Goal: Task Accomplishment & Management: Manage account settings

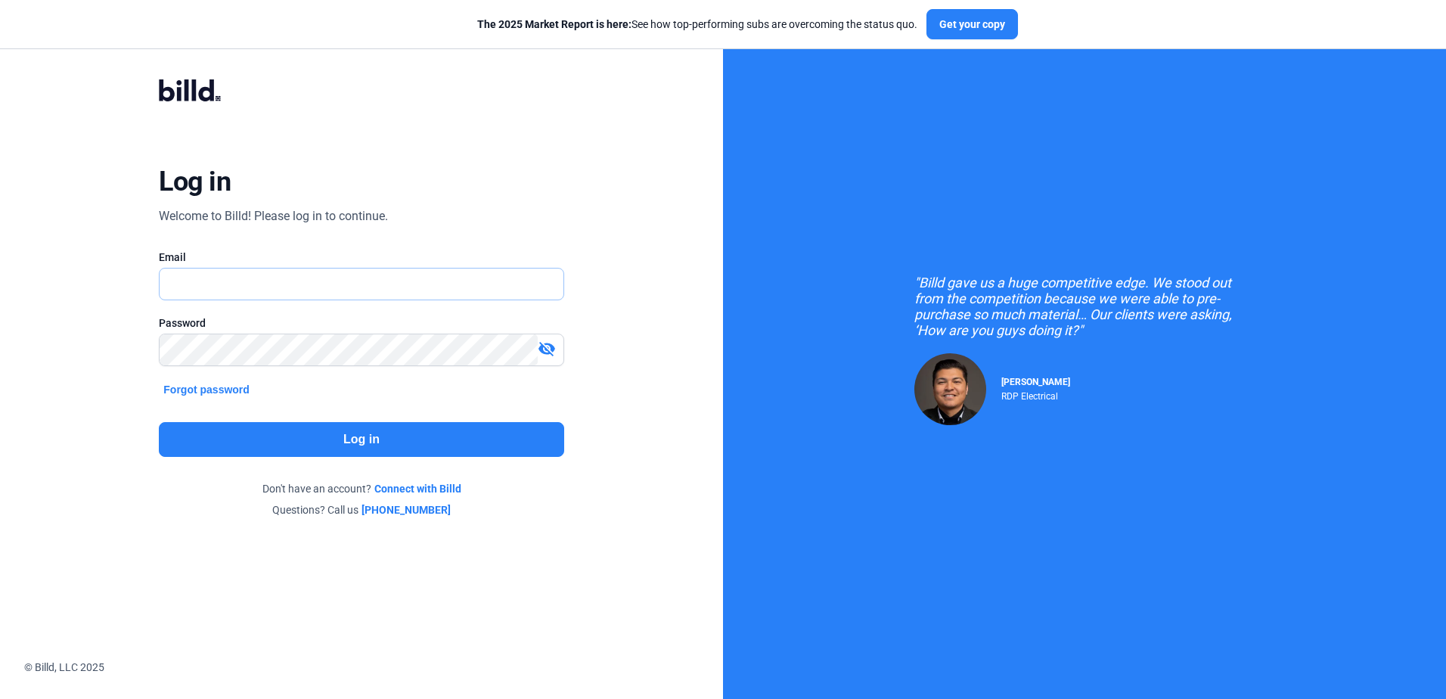
type input "[PERSON_NAME][EMAIL_ADDRESS][DOMAIN_NAME]"
click at [281, 432] on button "Log in" at bounding box center [361, 439] width 405 height 35
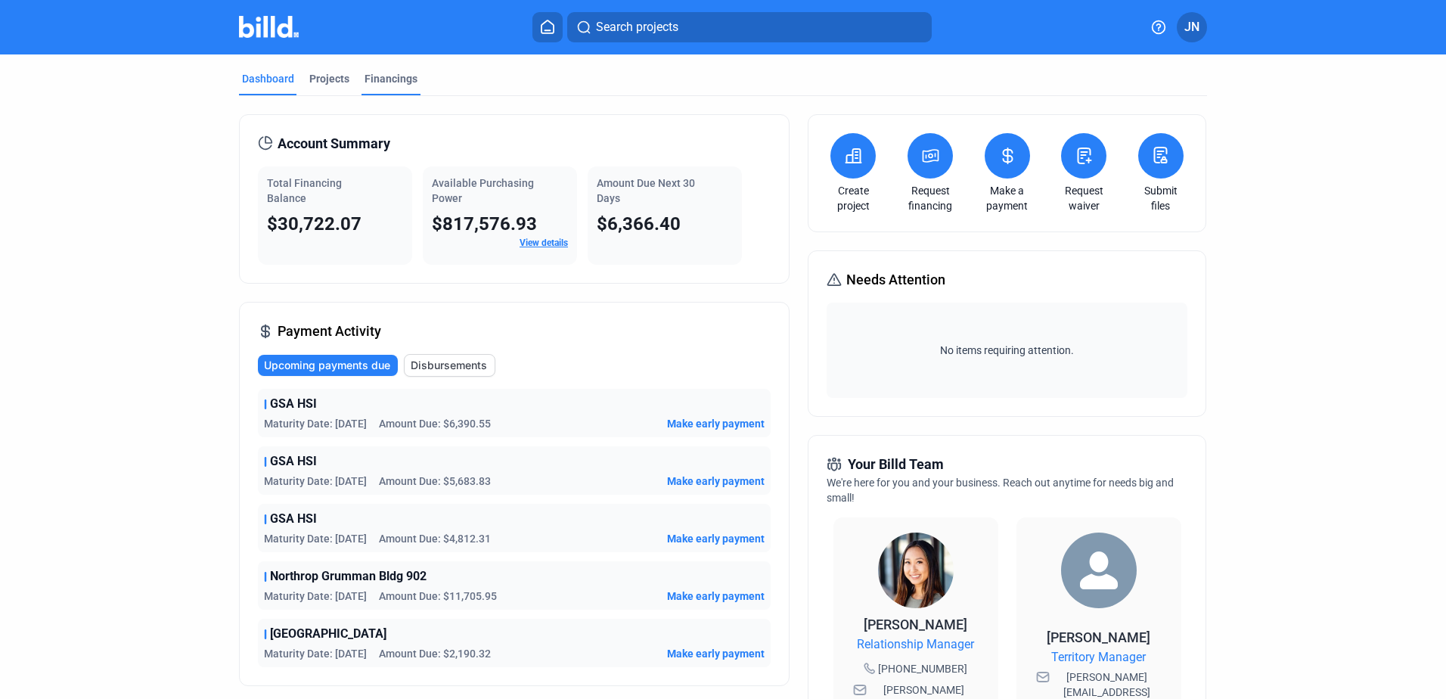
click at [382, 71] on mat-tab-group "Dashboard Projects Financings Account Summary Total Financing Balance $30,722.0…" at bounding box center [723, 569] width 968 height 1031
drag, startPoint x: 382, startPoint y: 71, endPoint x: 379, endPoint y: 79, distance: 8.1
click at [379, 79] on div "Financings" at bounding box center [390, 78] width 53 height 15
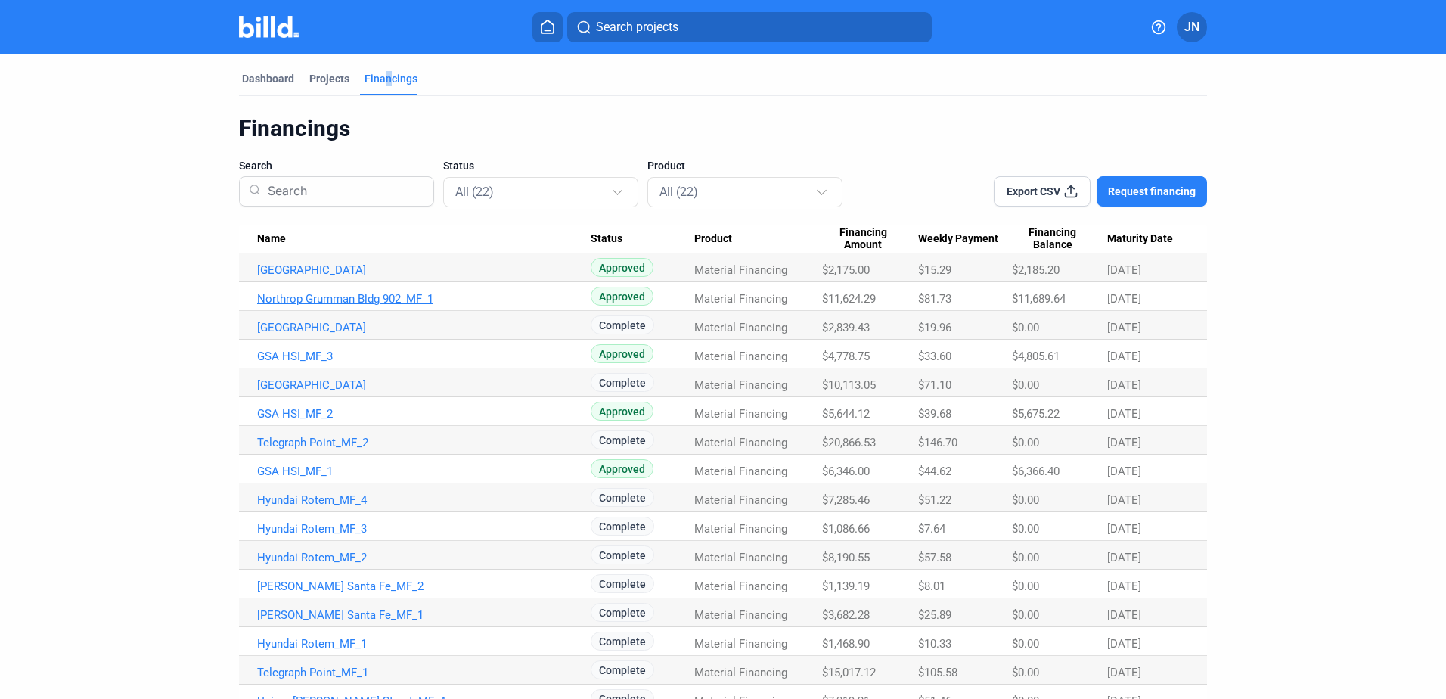
click at [361, 299] on link "Northrop Grumman Bldg 902_MF_1" at bounding box center [423, 299] width 333 height 14
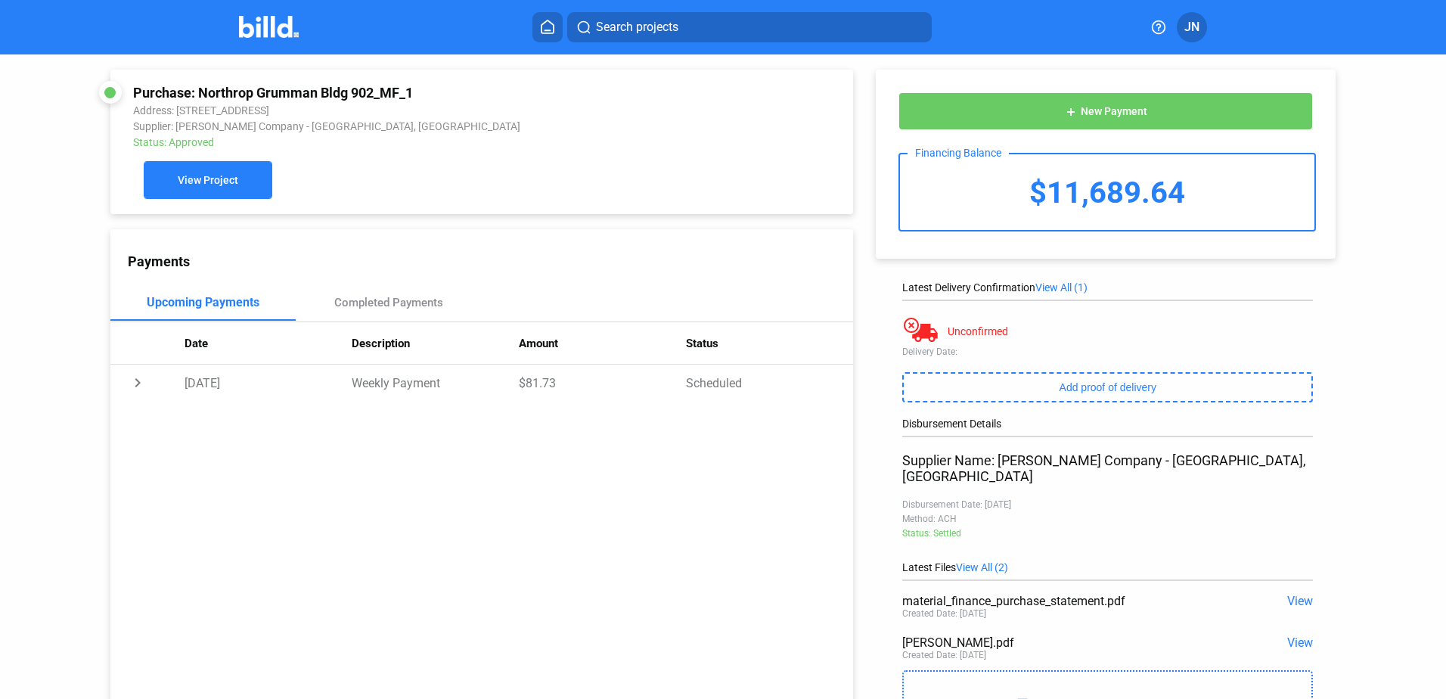
click at [234, 181] on span "View Project" at bounding box center [208, 181] width 60 height 12
